Goal: Transaction & Acquisition: Obtain resource

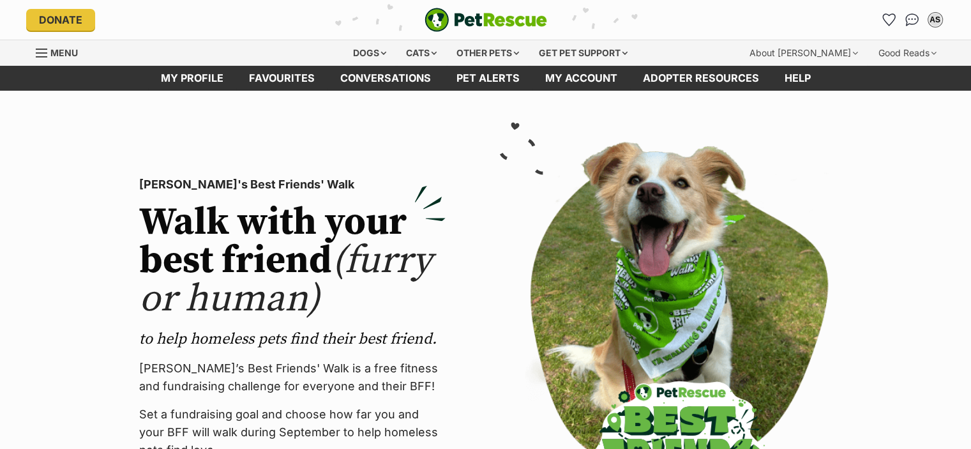
click at [66, 47] on span "Menu" at bounding box center [63, 52] width 27 height 11
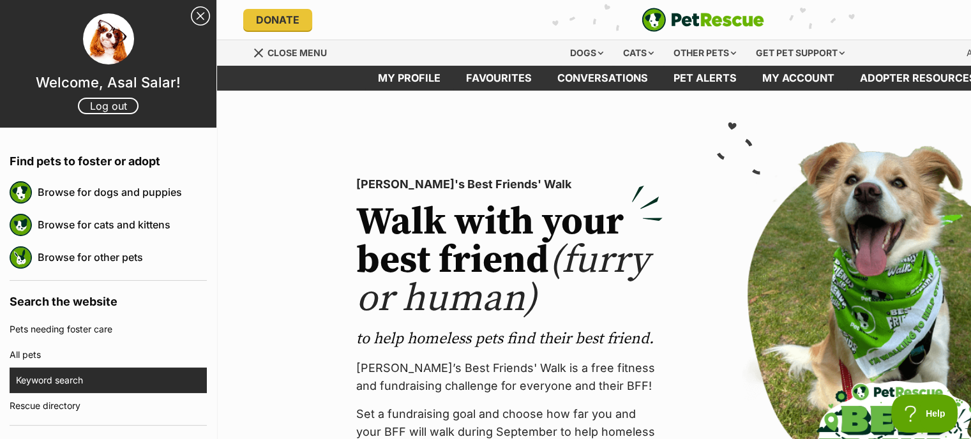
click at [119, 382] on link "Keyword search" at bounding box center [111, 381] width 191 height 26
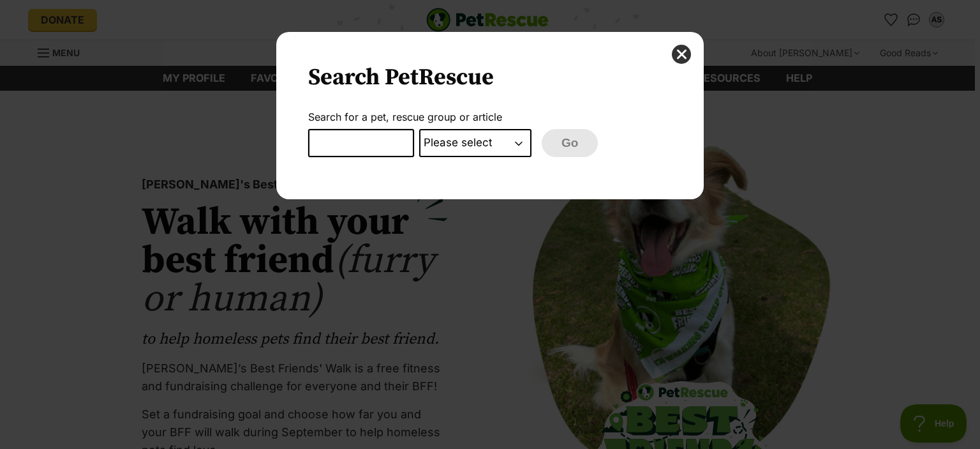
click at [378, 149] on input "Dialog Window - Close (Press escape to close)" at bounding box center [361, 143] width 106 height 28
type input "harry"
click at [451, 159] on div "Search PetRescue Search for a pet, rescue group or article harry Please select …" at bounding box center [490, 115] width 428 height 167
click at [460, 140] on select "Please select PetRescue ID Pet name Group Article" at bounding box center [475, 143] width 112 height 28
select select "pet_name"
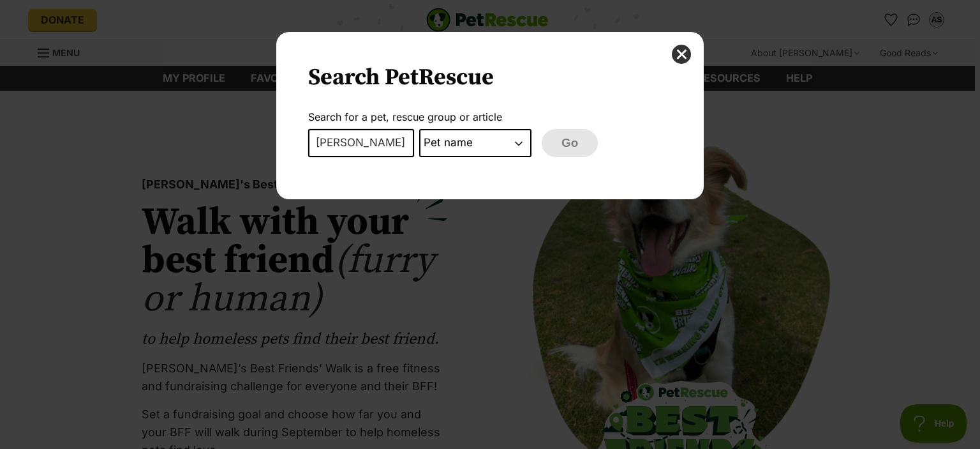
click at [419, 129] on select "Please select PetRescue ID Pet name Group Article" at bounding box center [475, 143] width 112 height 28
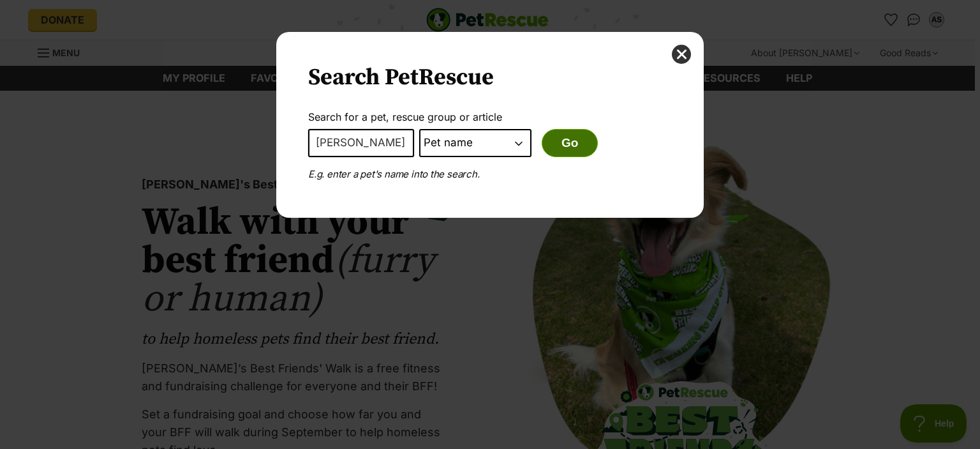
click at [560, 146] on button "Go" at bounding box center [570, 143] width 56 height 28
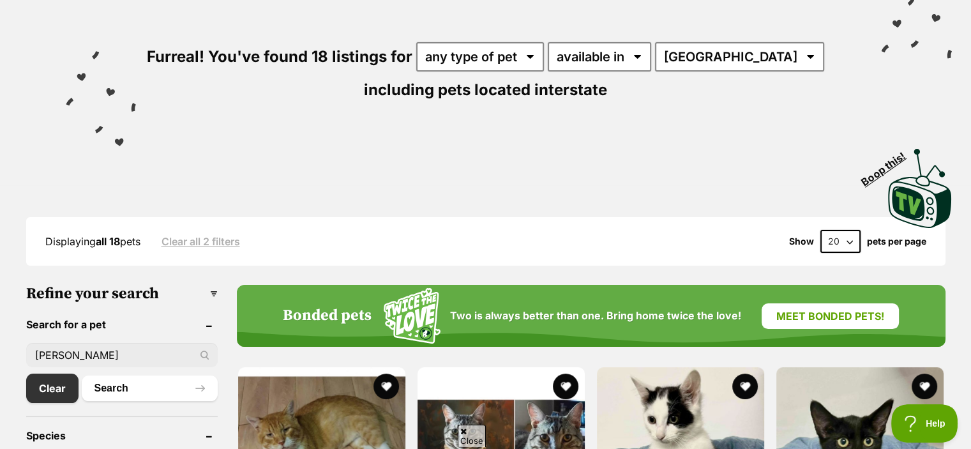
scroll to position [128, 0]
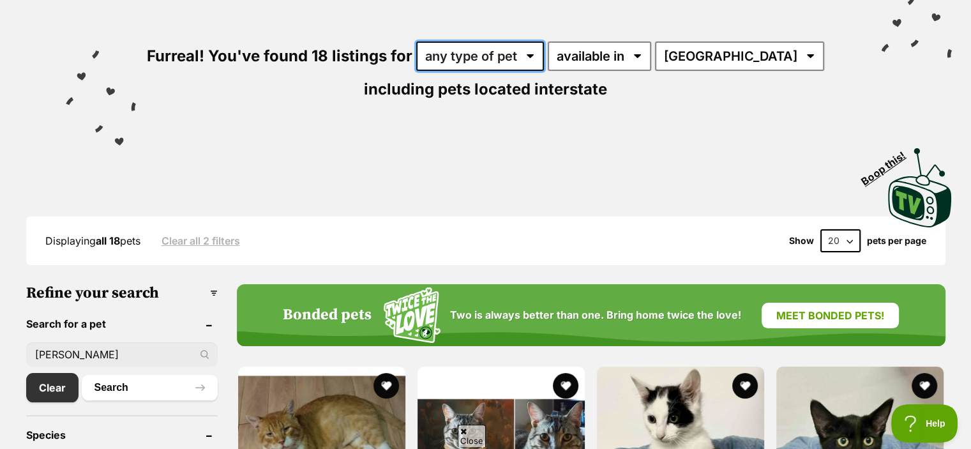
click at [543, 59] on select "any type of pet cats dogs other pets" at bounding box center [480, 55] width 128 height 29
select select "Cats"
click at [417, 41] on select "any type of pet cats dogs other pets" at bounding box center [480, 55] width 128 height 29
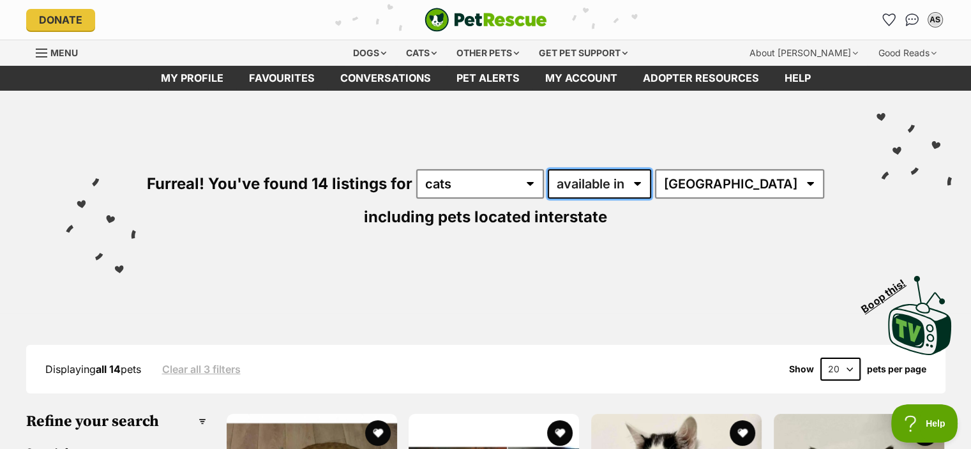
click at [617, 177] on select "available in located in" at bounding box center [599, 183] width 103 height 29
click at [626, 174] on select "available in located in" at bounding box center [599, 183] width 103 height 29
click at [911, 14] on img "Conversations" at bounding box center [911, 19] width 17 height 17
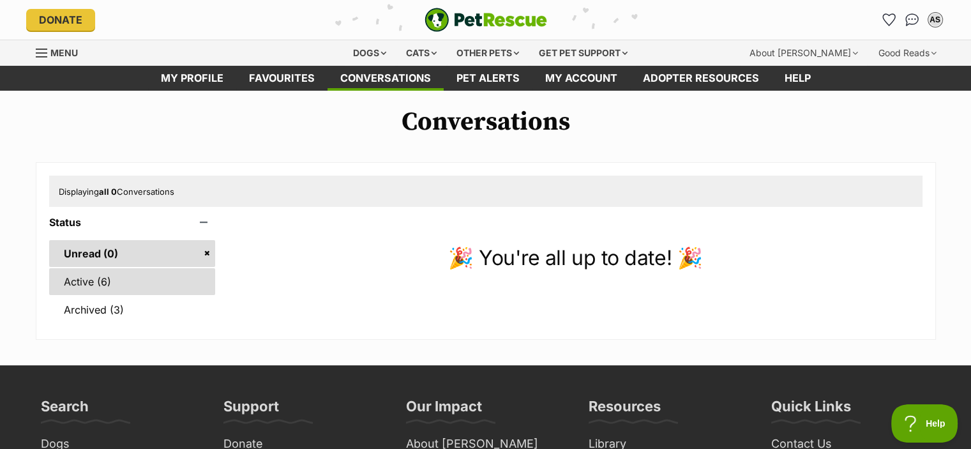
click at [105, 292] on link "Active (6)" at bounding box center [132, 281] width 167 height 27
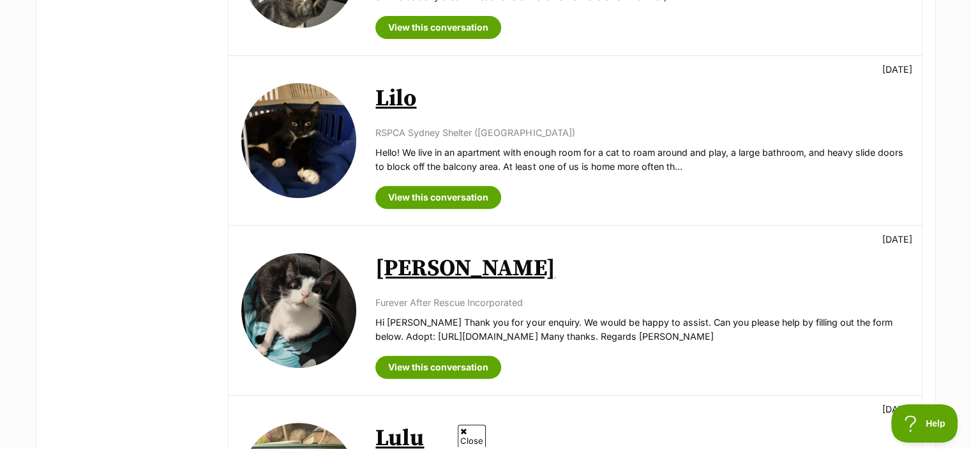
scroll to position [748, 0]
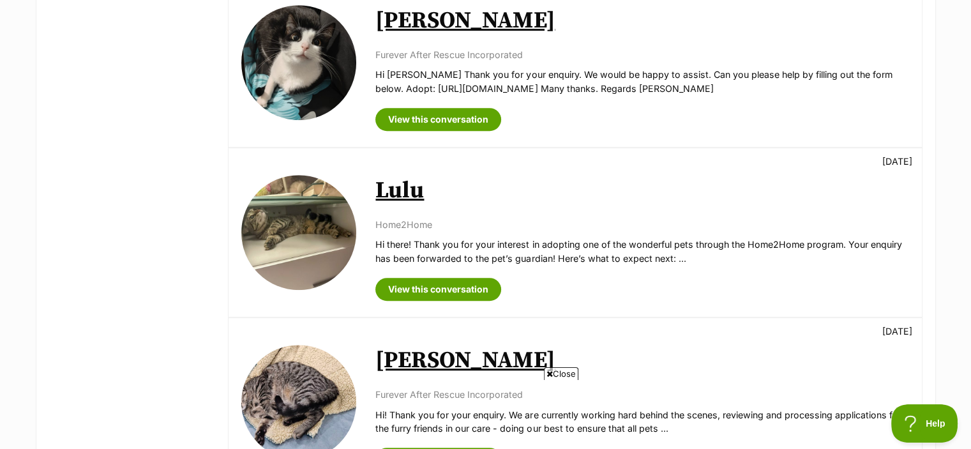
click at [377, 26] on link "[PERSON_NAME]" at bounding box center [464, 20] width 179 height 29
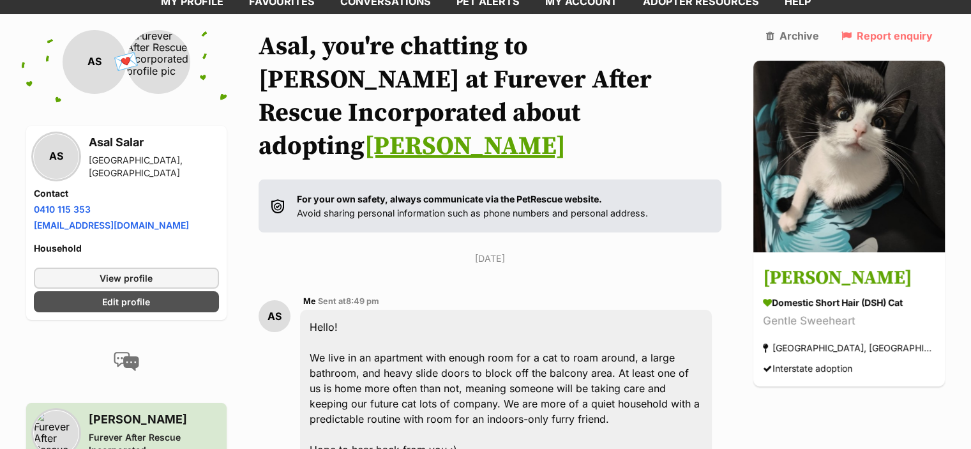
scroll to position [89, 0]
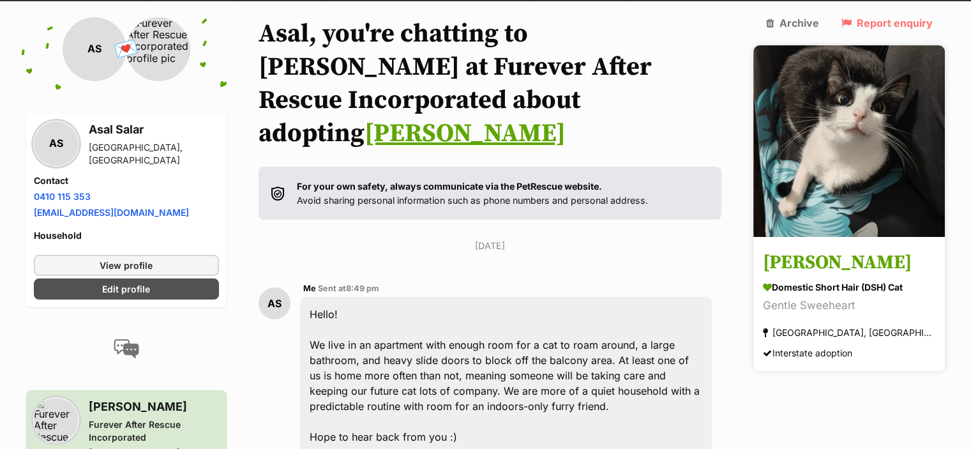
click at [832, 280] on div "Domestic Short Hair (DSH) Cat" at bounding box center [849, 286] width 172 height 13
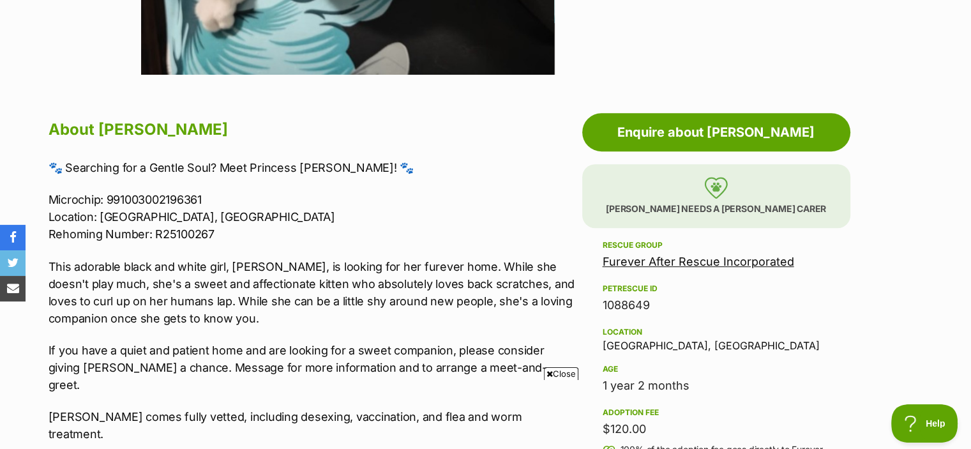
scroll to position [605, 0]
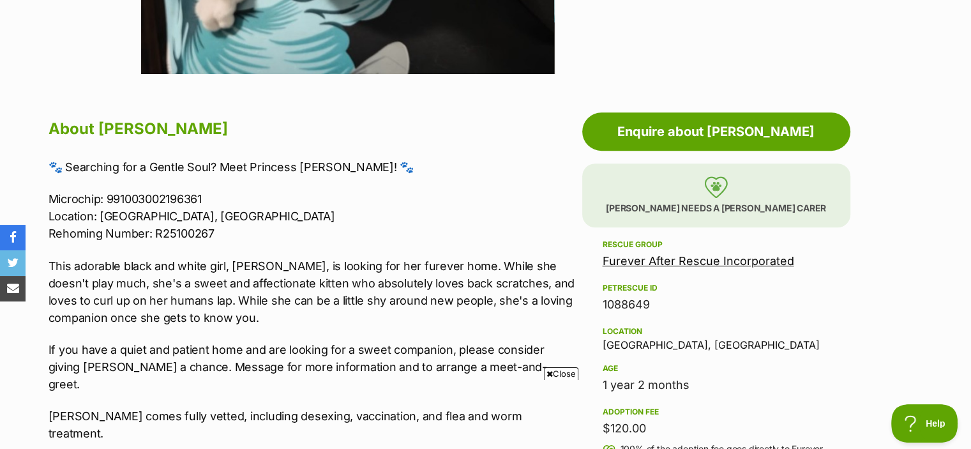
click at [636, 262] on link "Furever After Rescue Incorporated" at bounding box center [698, 260] width 191 height 13
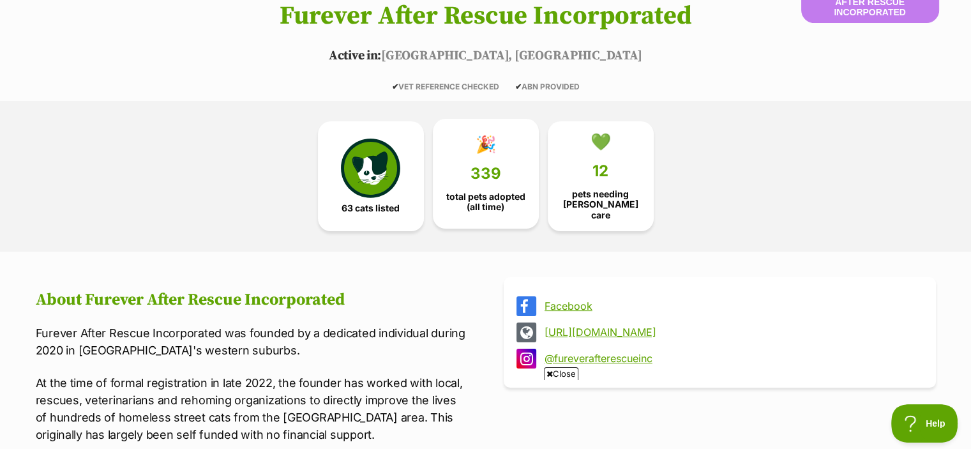
click at [488, 202] on span "total pets adopted (all time)" at bounding box center [486, 201] width 84 height 20
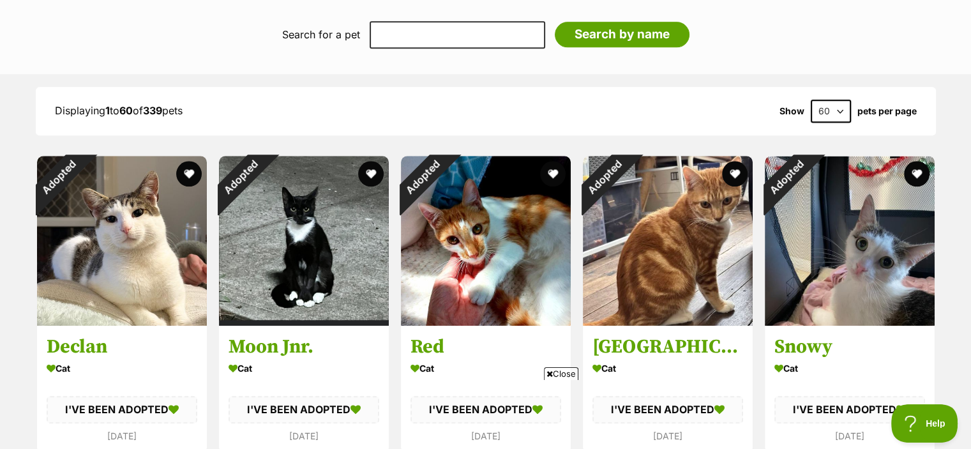
scroll to position [1282, 0]
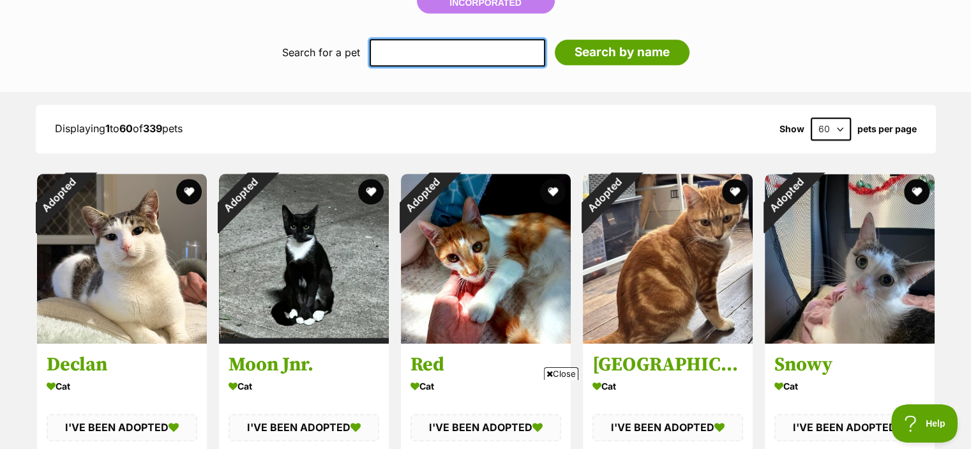
click at [429, 52] on input "text" at bounding box center [458, 52] width 176 height 27
type input "harry"
click at [555, 40] on input "Search by name" at bounding box center [622, 53] width 135 height 26
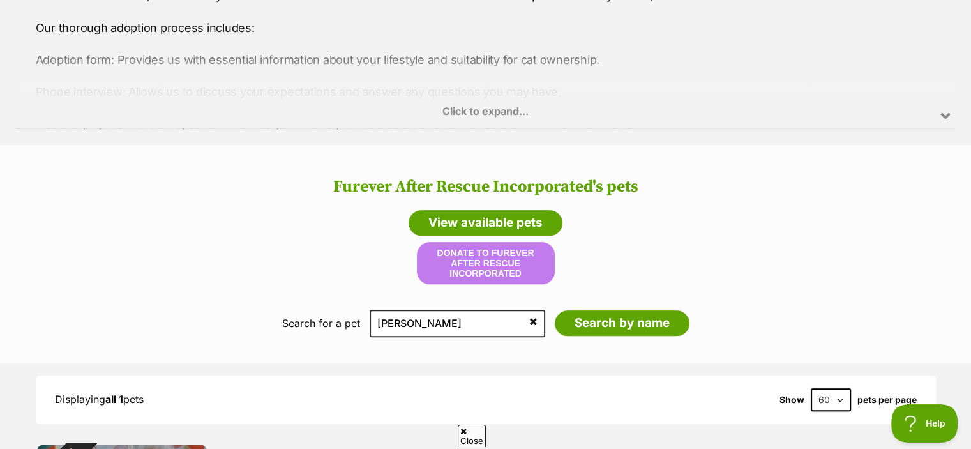
scroll to position [965, 0]
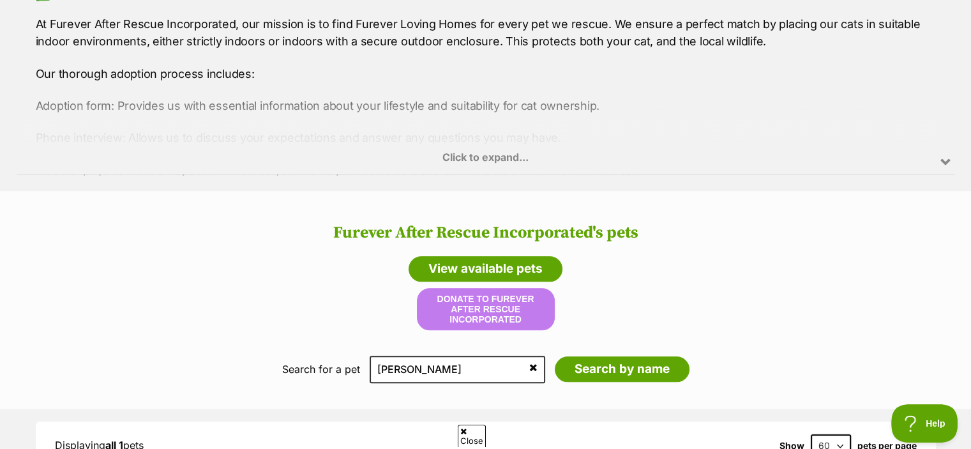
click at [529, 362] on icon at bounding box center [533, 367] width 8 height 10
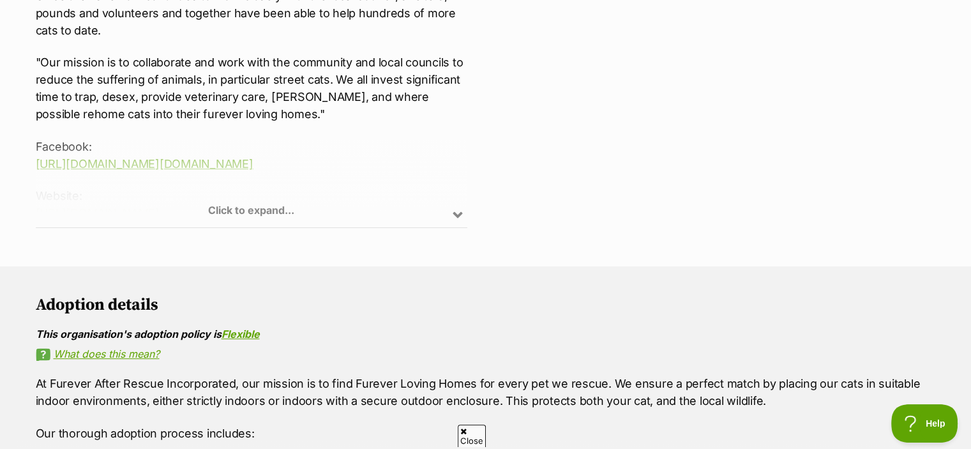
scroll to position [564, 0]
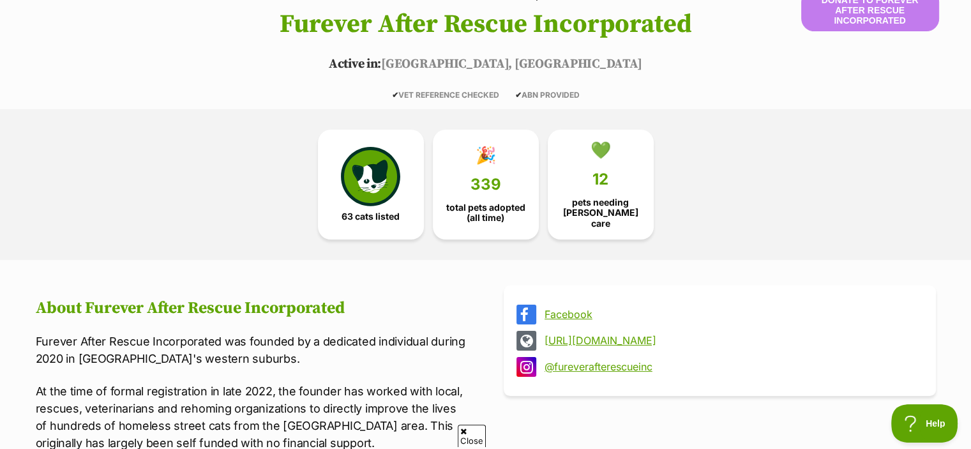
scroll to position [123, 0]
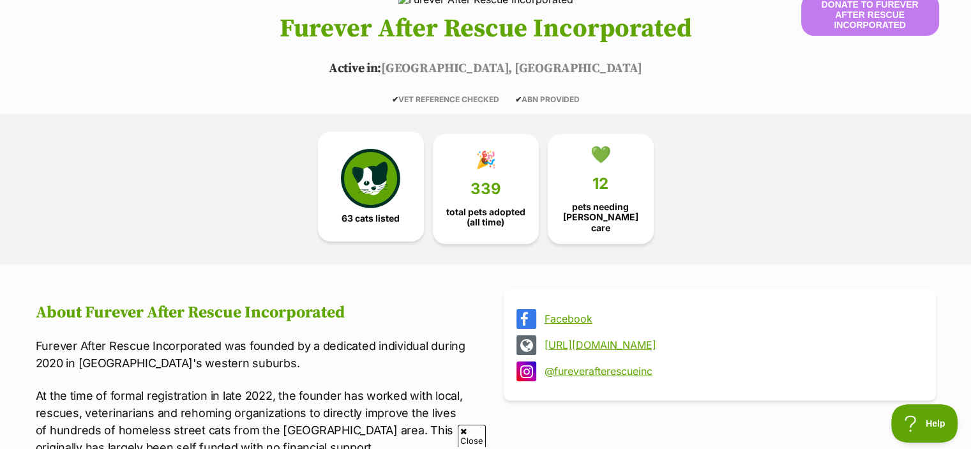
click at [353, 163] on img at bounding box center [370, 178] width 59 height 59
